Goal: Task Accomplishment & Management: Manage account settings

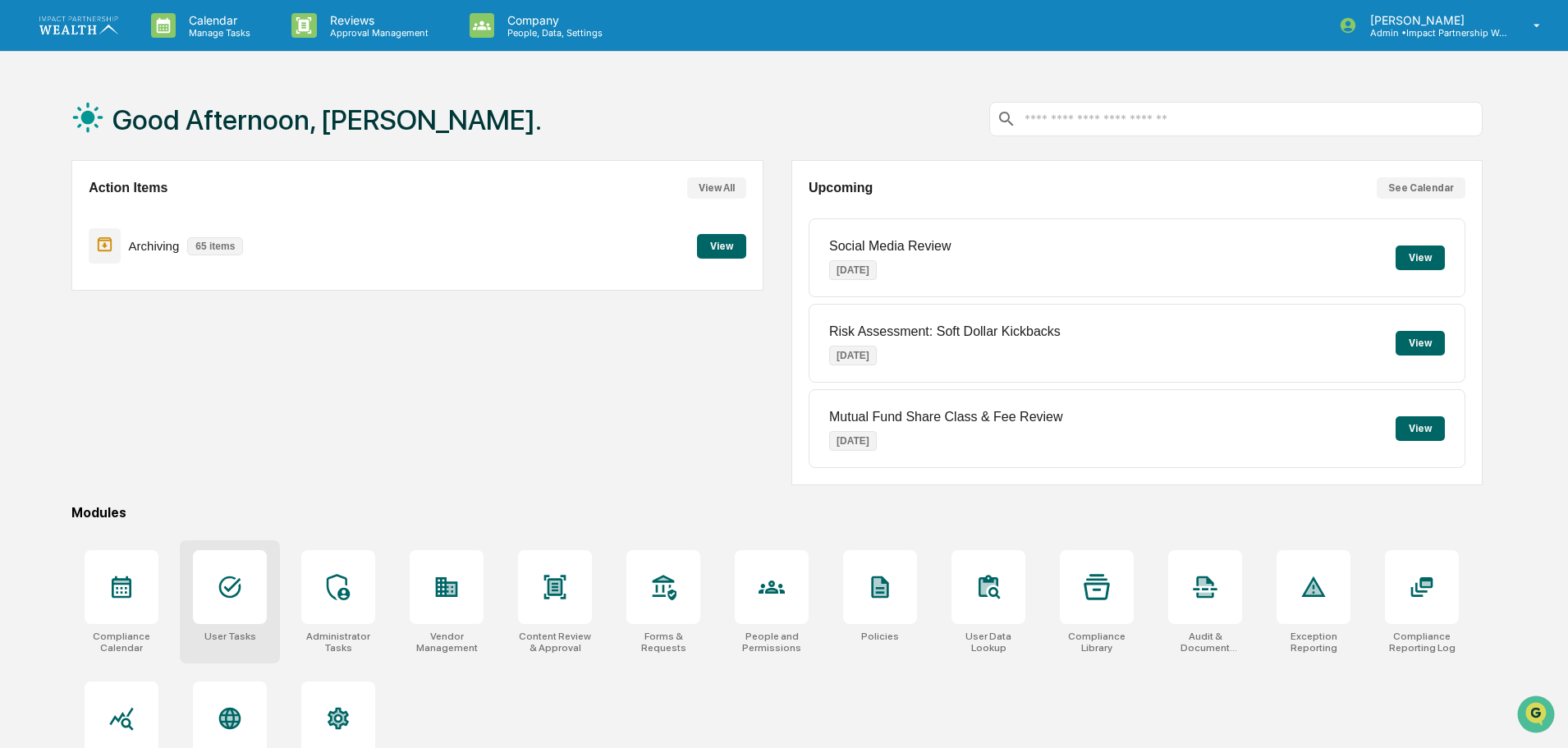
click at [245, 612] on div at bounding box center [229, 587] width 74 height 74
click at [499, 30] on p "People, Data, Settings" at bounding box center [552, 33] width 117 height 12
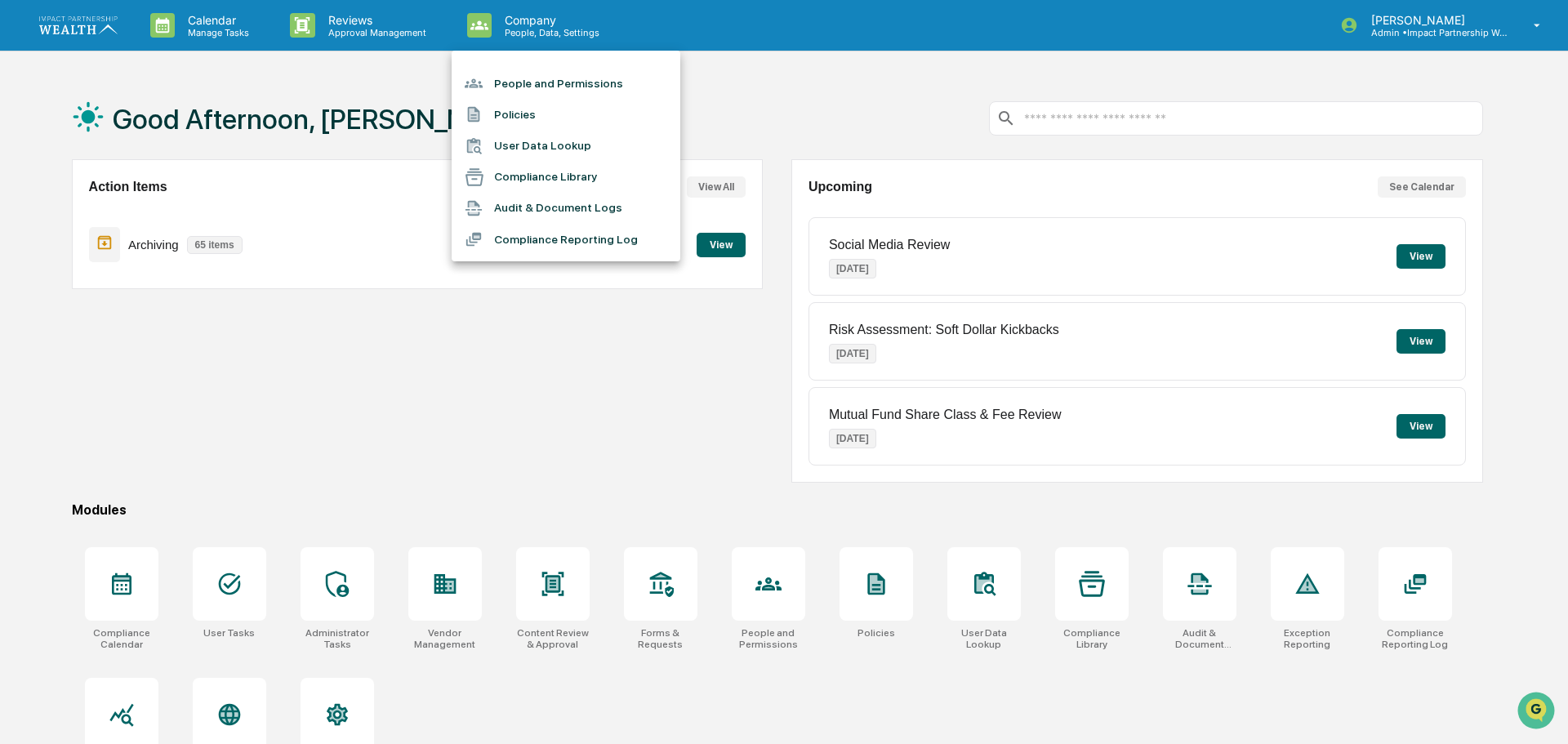
click at [533, 83] on li "People and Permissions" at bounding box center [565, 82] width 229 height 31
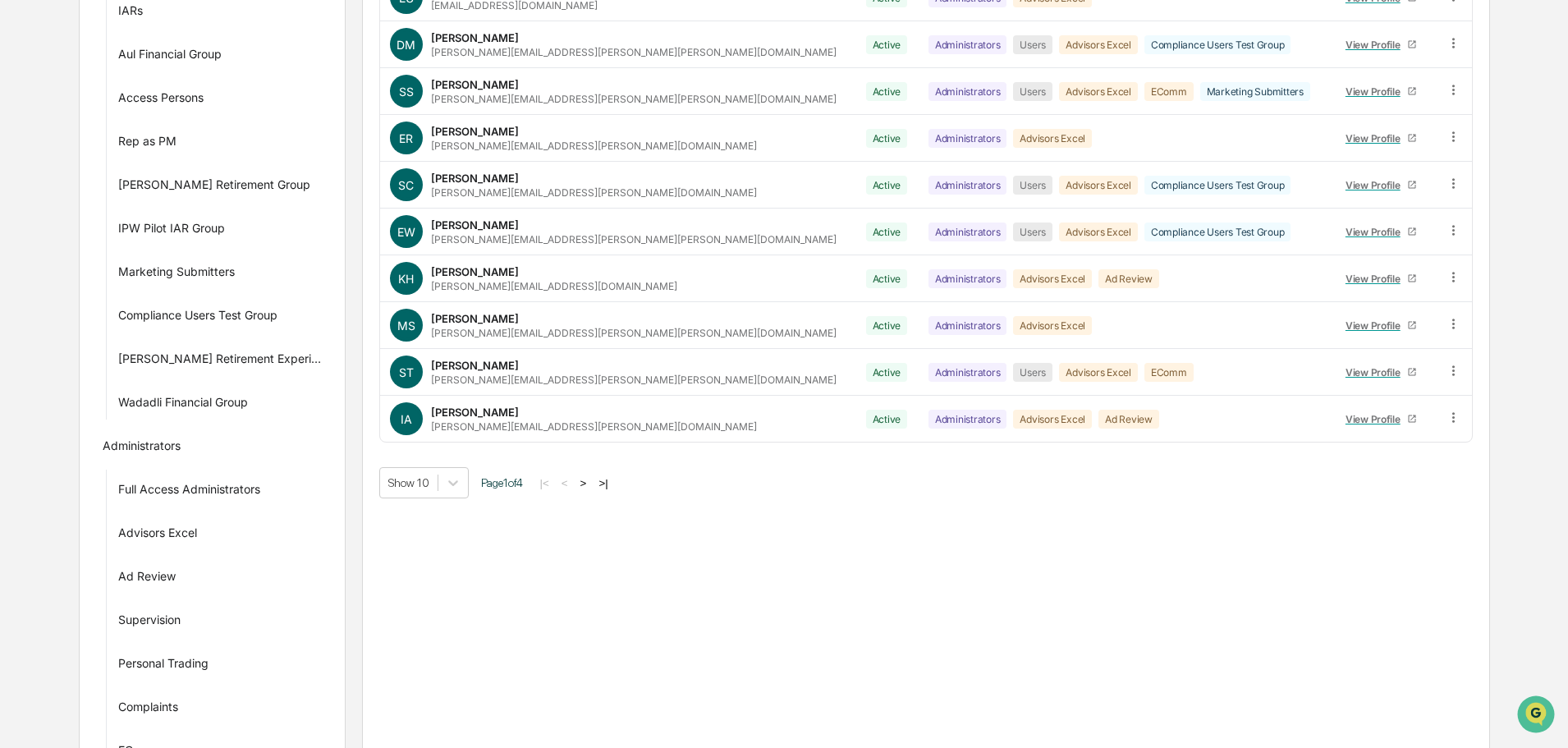
scroll to position [303, 0]
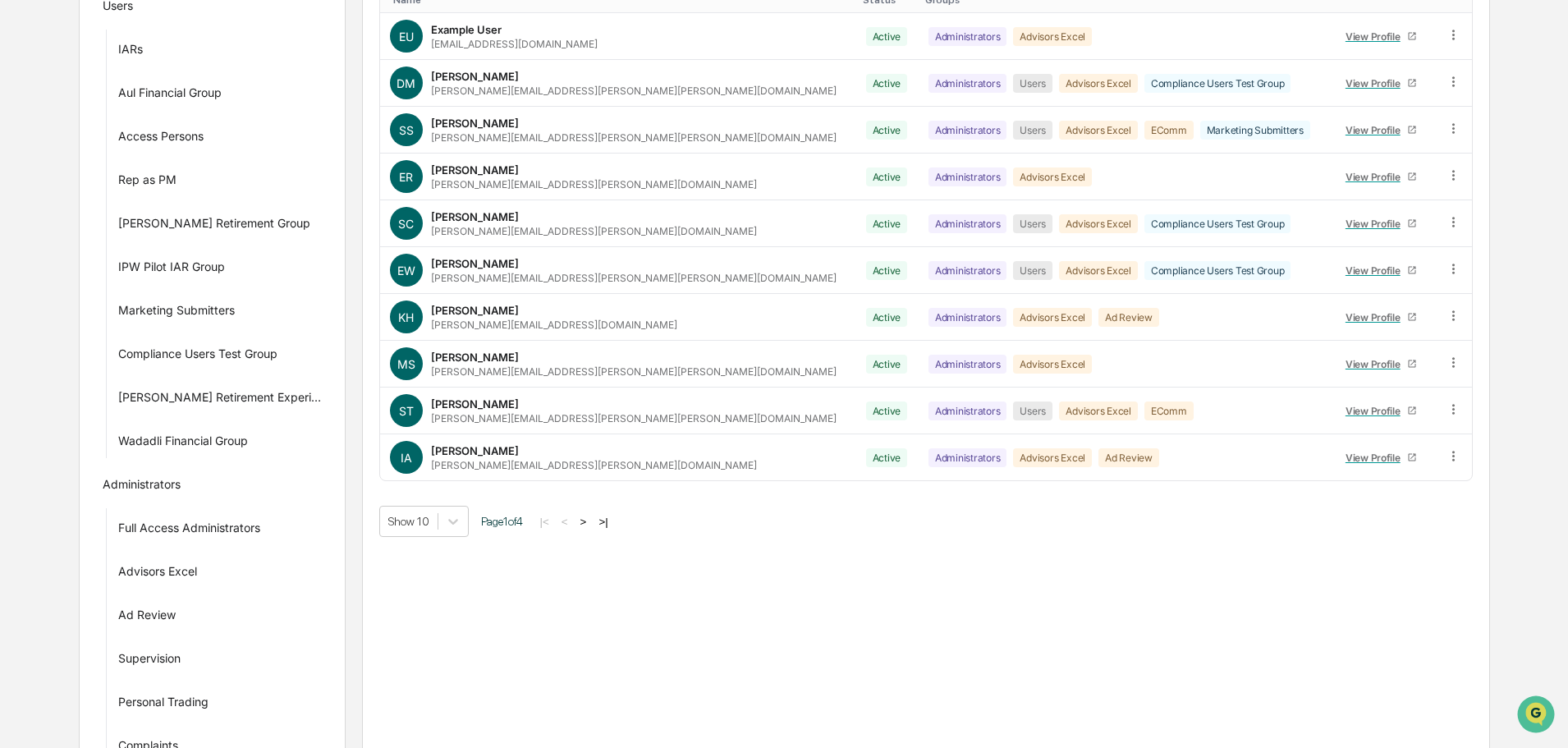
click at [580, 523] on button ">" at bounding box center [583, 522] width 16 height 14
